Goal: Task Accomplishment & Management: Use online tool/utility

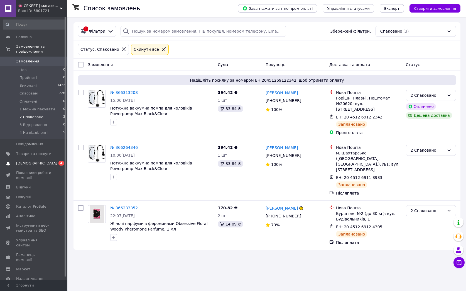
click at [38, 161] on span "[DEMOGRAPHIC_DATA]" at bounding box center [33, 163] width 35 height 5
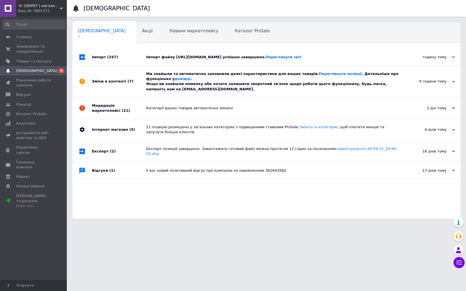
click at [226, 60] on div "Імпорт файлу [URL][DOMAIN_NAME] успішно завершено. Переглянути звіт" at bounding box center [272, 57] width 253 height 5
click at [220, 80] on div "Ми знайшли та автоматично заповнили деякі характеристики для ваших товарів. Пер…" at bounding box center [272, 81] width 253 height 20
click at [42, 65] on link "Товари та послуги" at bounding box center [34, 60] width 68 height 9
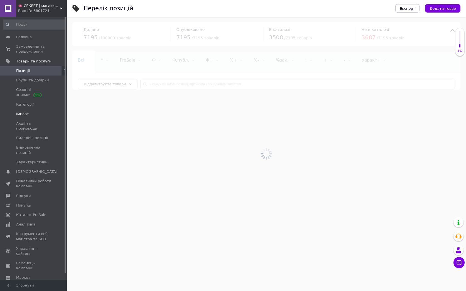
click at [19, 113] on span "Імпорт" at bounding box center [22, 113] width 13 height 5
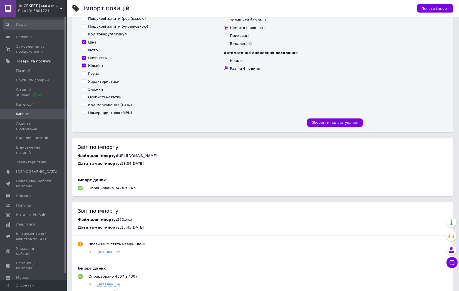
scroll to position [125, 0]
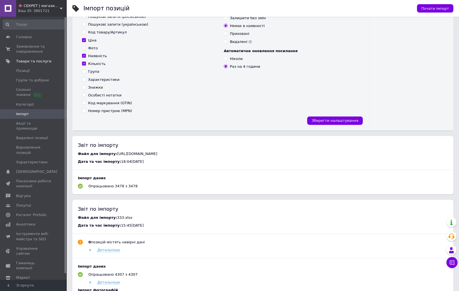
click at [227, 228] on div "Файл для імпорту: 333.xlsx Дата та час імпорту: 15:45[DATE] 0 позицій містять н…" at bounding box center [263, 257] width 370 height 85
